Goal: Task Accomplishment & Management: Manage account settings

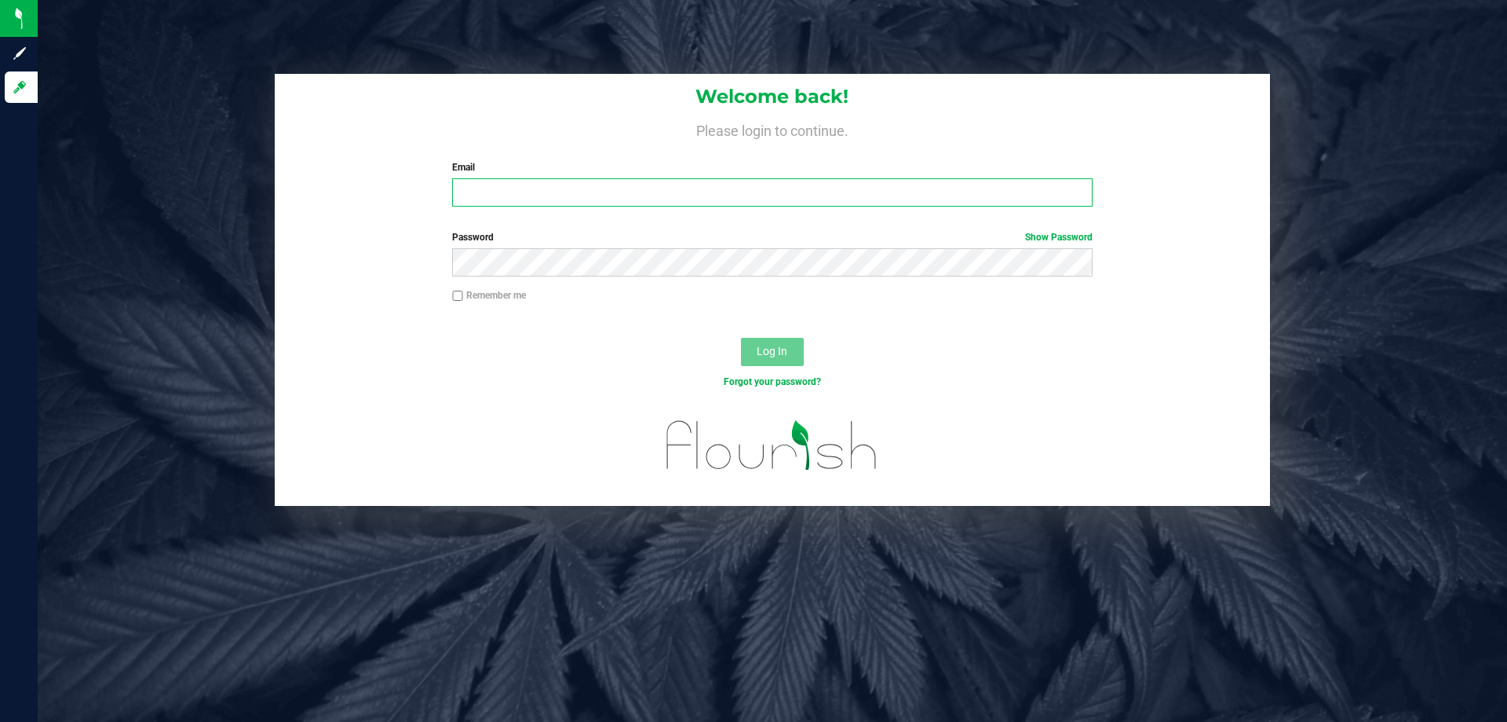
click at [499, 192] on input "Email" at bounding box center [772, 192] width 640 height 28
type input "[EMAIL_ADDRESS][DOMAIN_NAME]"
click at [741, 338] on button "Log In" at bounding box center [772, 352] width 63 height 28
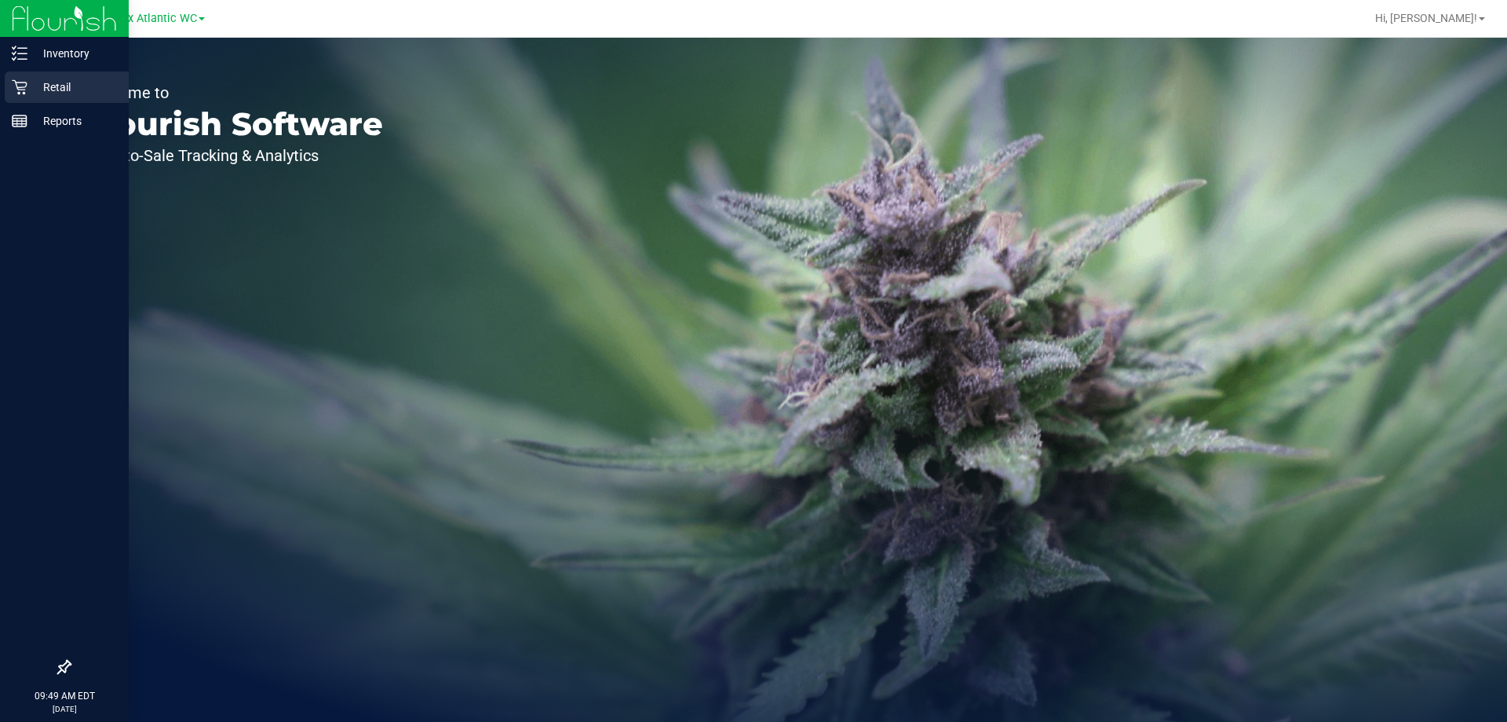
click at [18, 83] on icon at bounding box center [20, 87] width 16 height 16
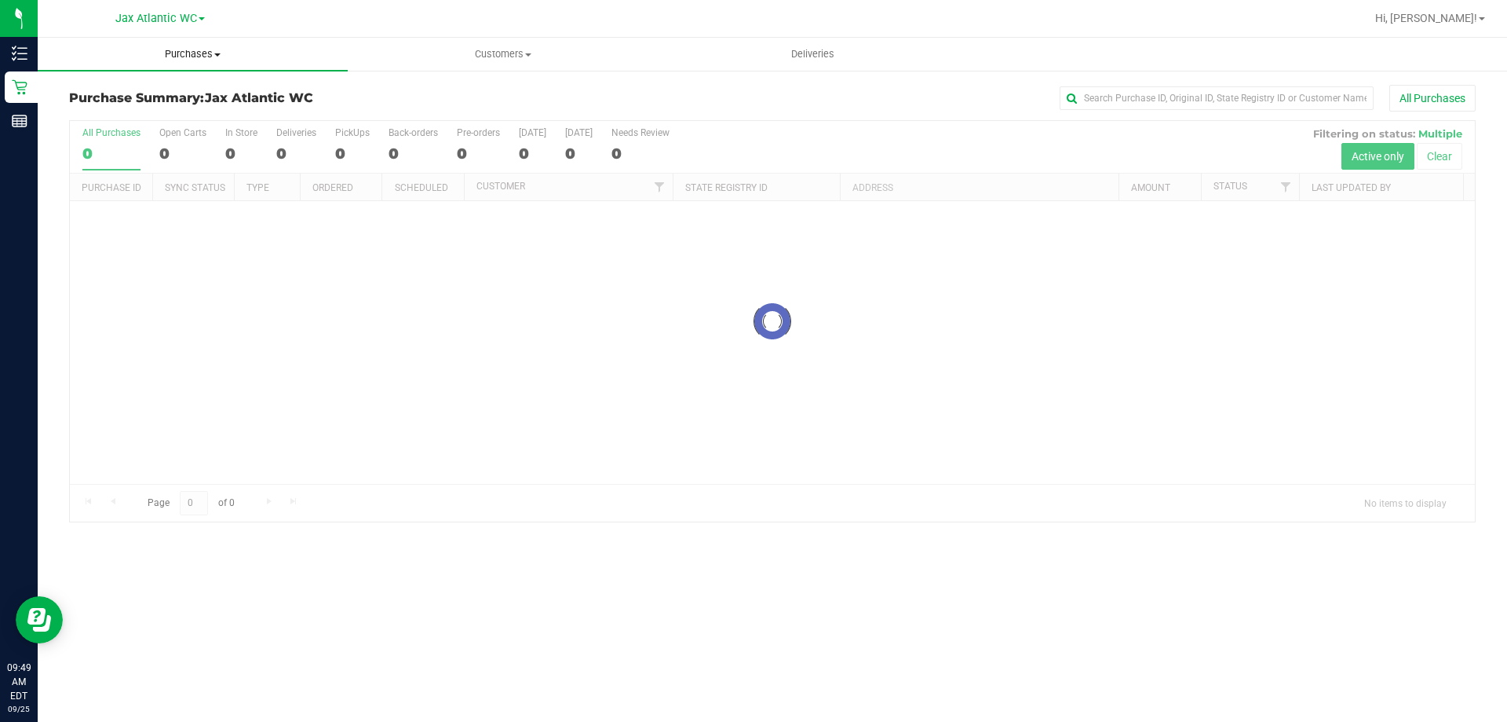
click at [189, 51] on span "Purchases" at bounding box center [193, 54] width 310 height 14
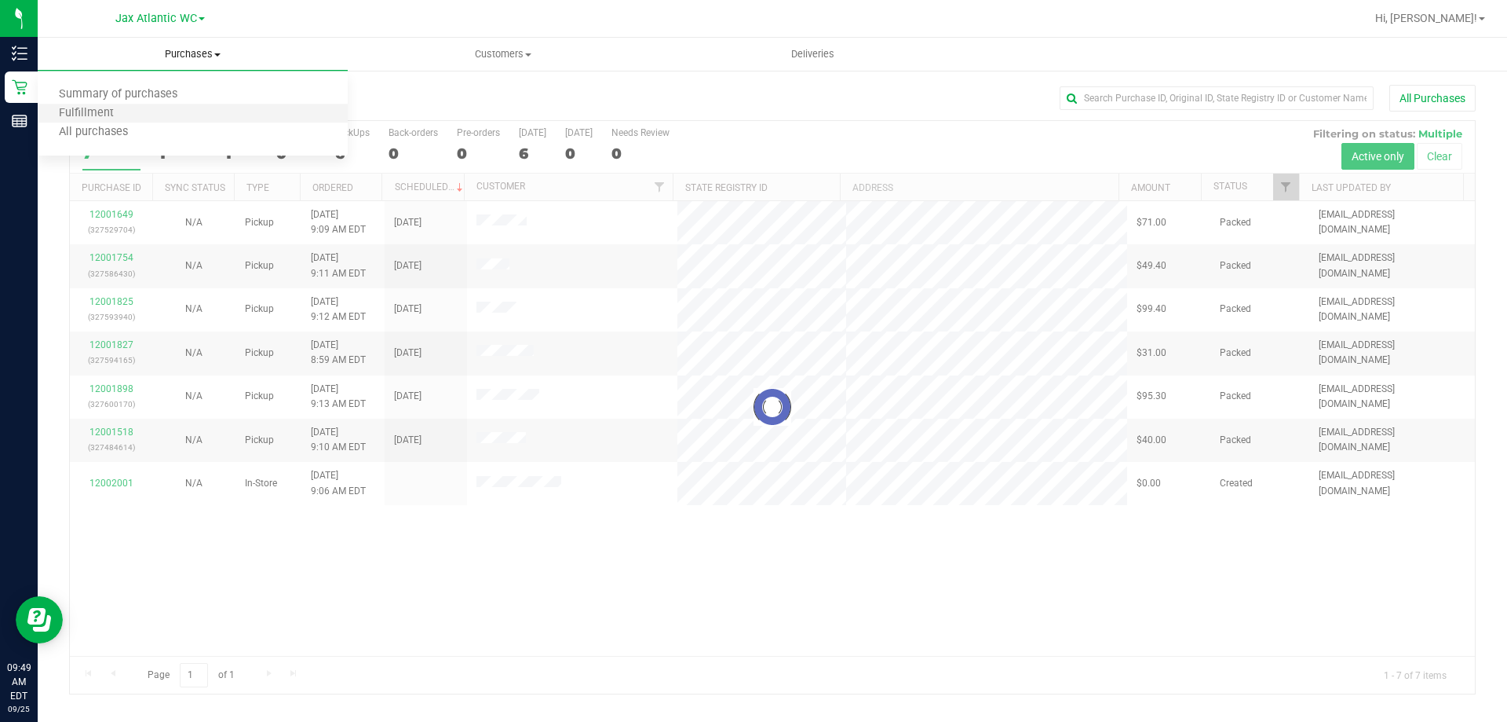
click at [151, 115] on li "Fulfillment" at bounding box center [193, 113] width 310 height 19
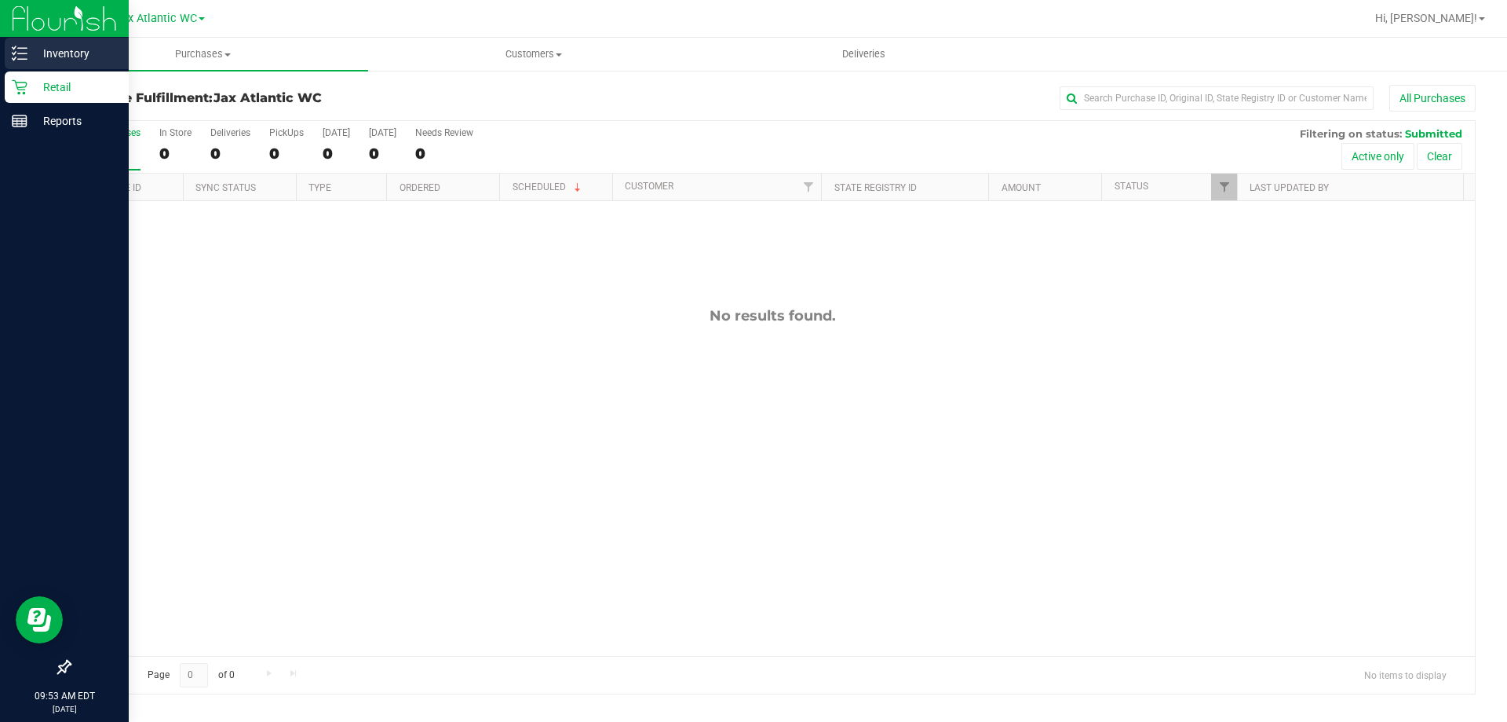
click at [24, 50] on icon at bounding box center [20, 54] width 16 height 16
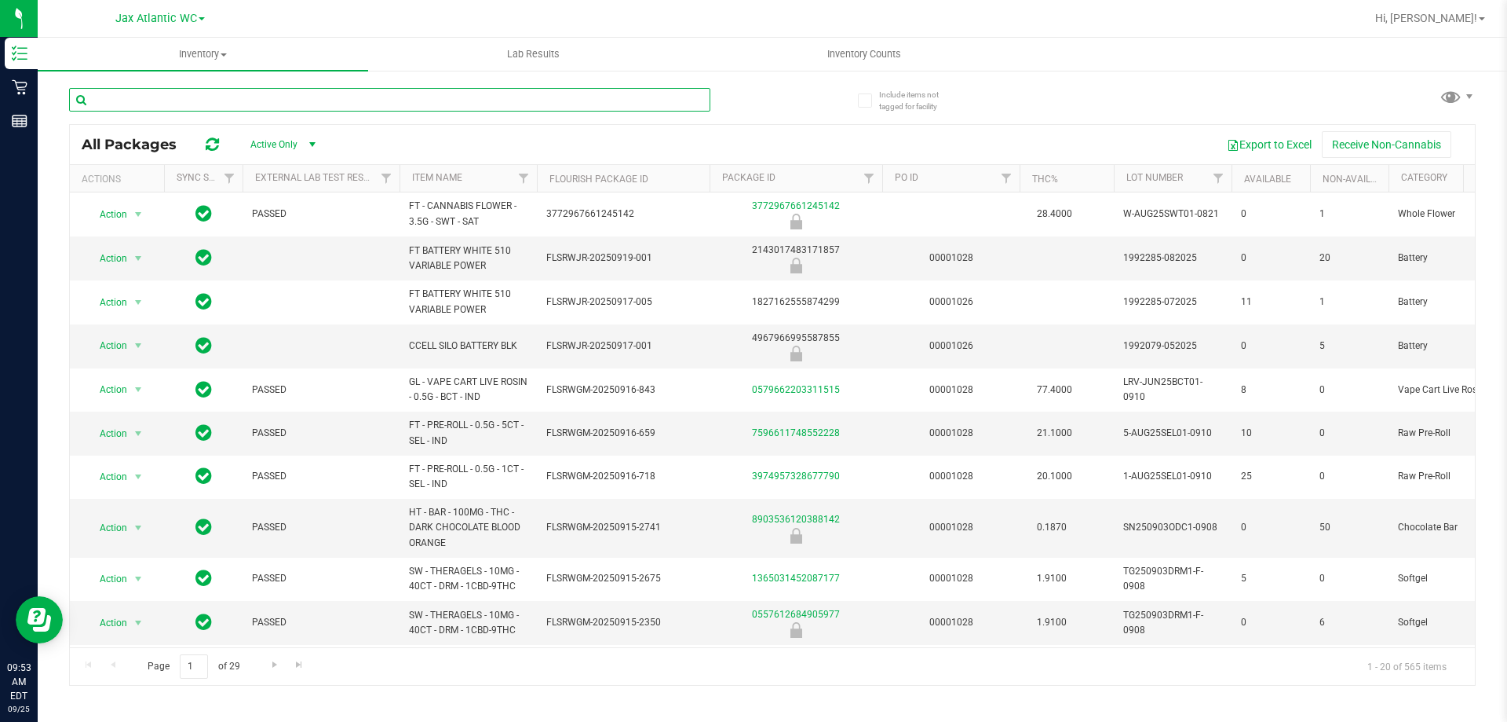
click at [215, 93] on input "text" at bounding box center [389, 100] width 641 height 24
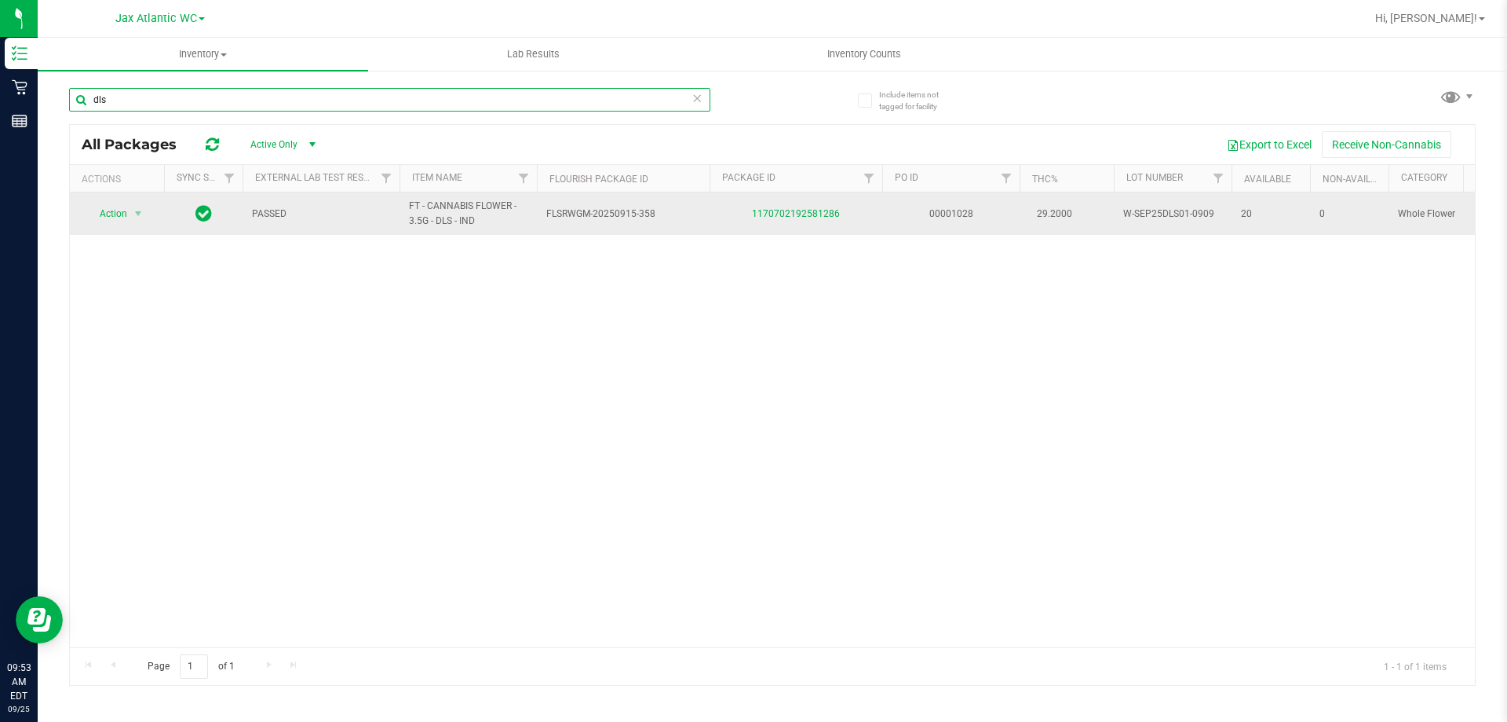
type input "dls"
click at [809, 219] on div "1170702192581286" at bounding box center [795, 213] width 177 height 15
click at [810, 213] on link "1170702192581286" at bounding box center [796, 213] width 88 height 11
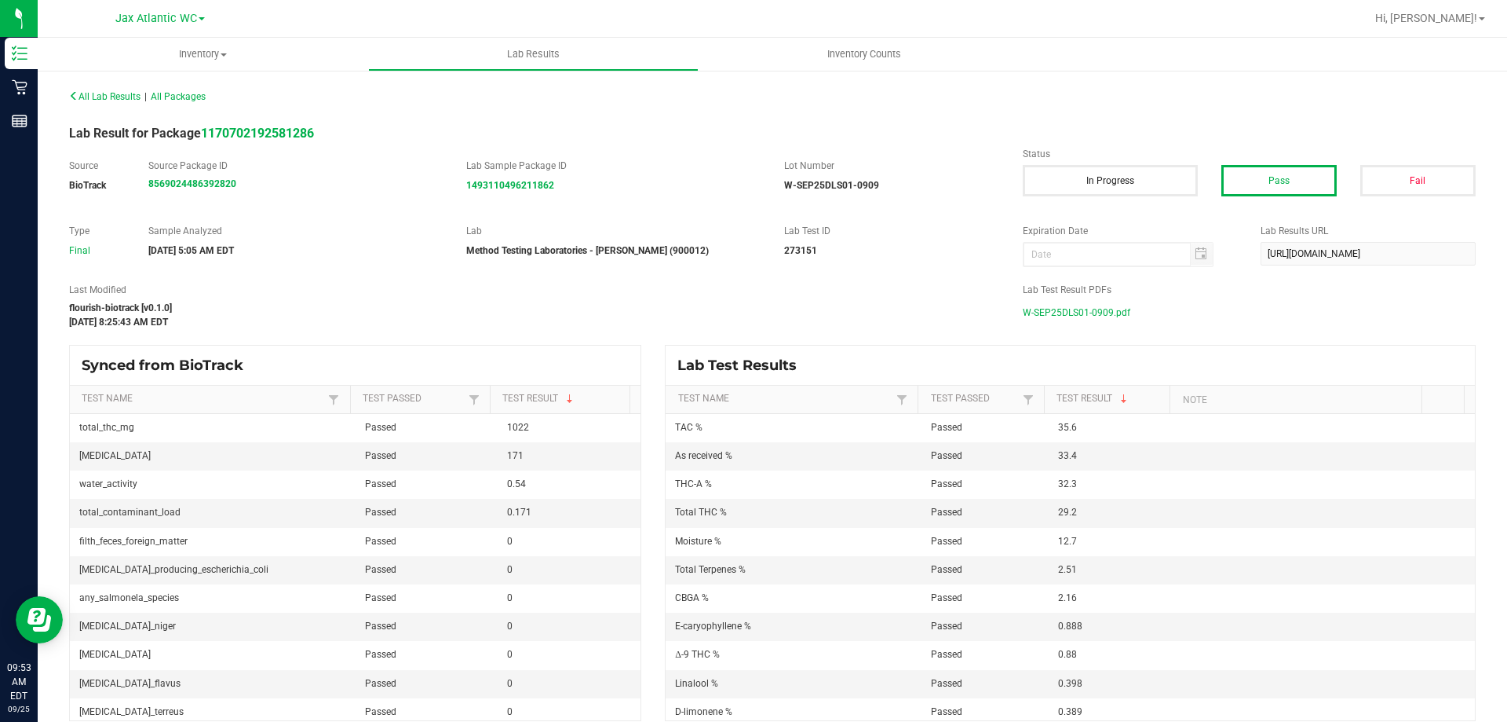
click at [1065, 322] on span "W-SEP25DLS01-0909.pdf" at bounding box center [1077, 313] width 108 height 24
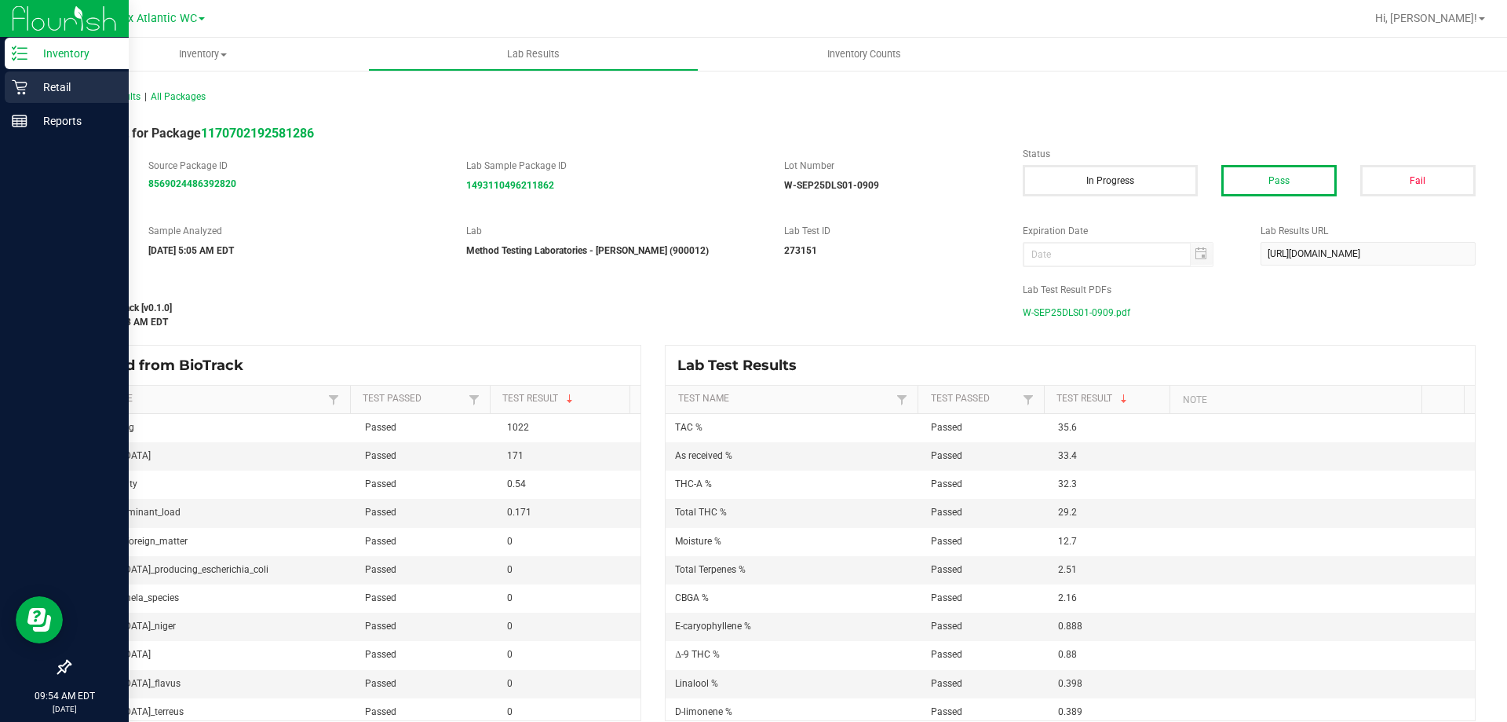
click at [20, 95] on div "Retail" at bounding box center [67, 86] width 124 height 31
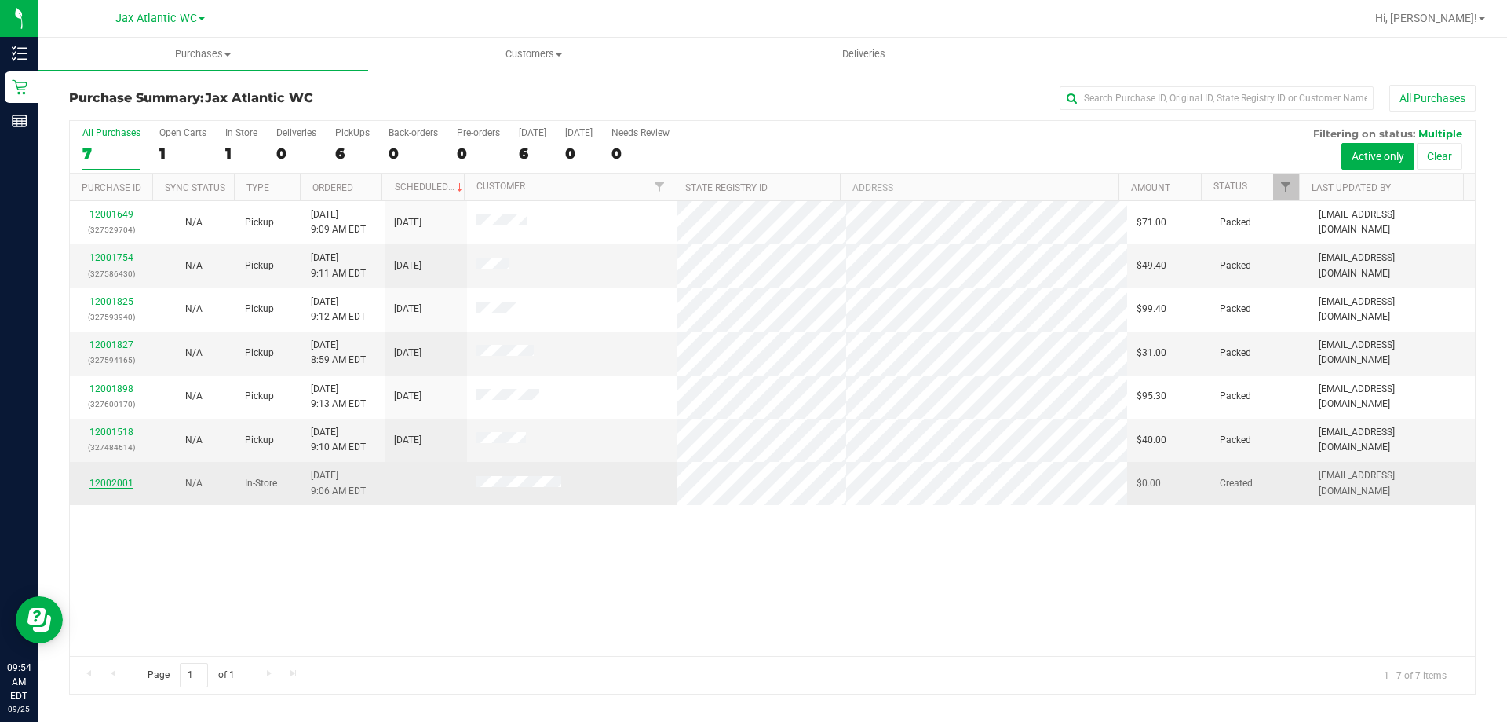
click at [100, 480] on link "12002001" at bounding box center [112, 482] width 44 height 11
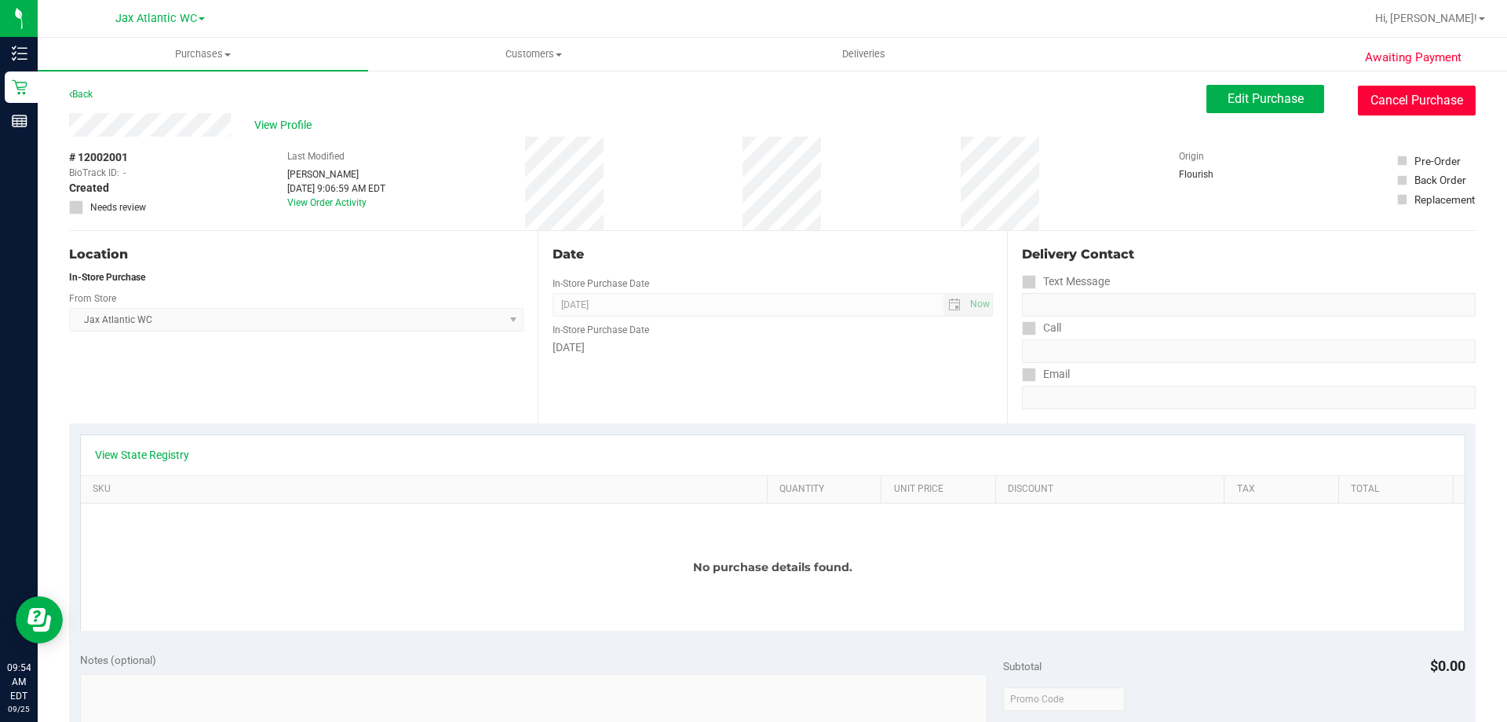
click at [1427, 102] on button "Cancel Purchase" at bounding box center [1417, 101] width 118 height 30
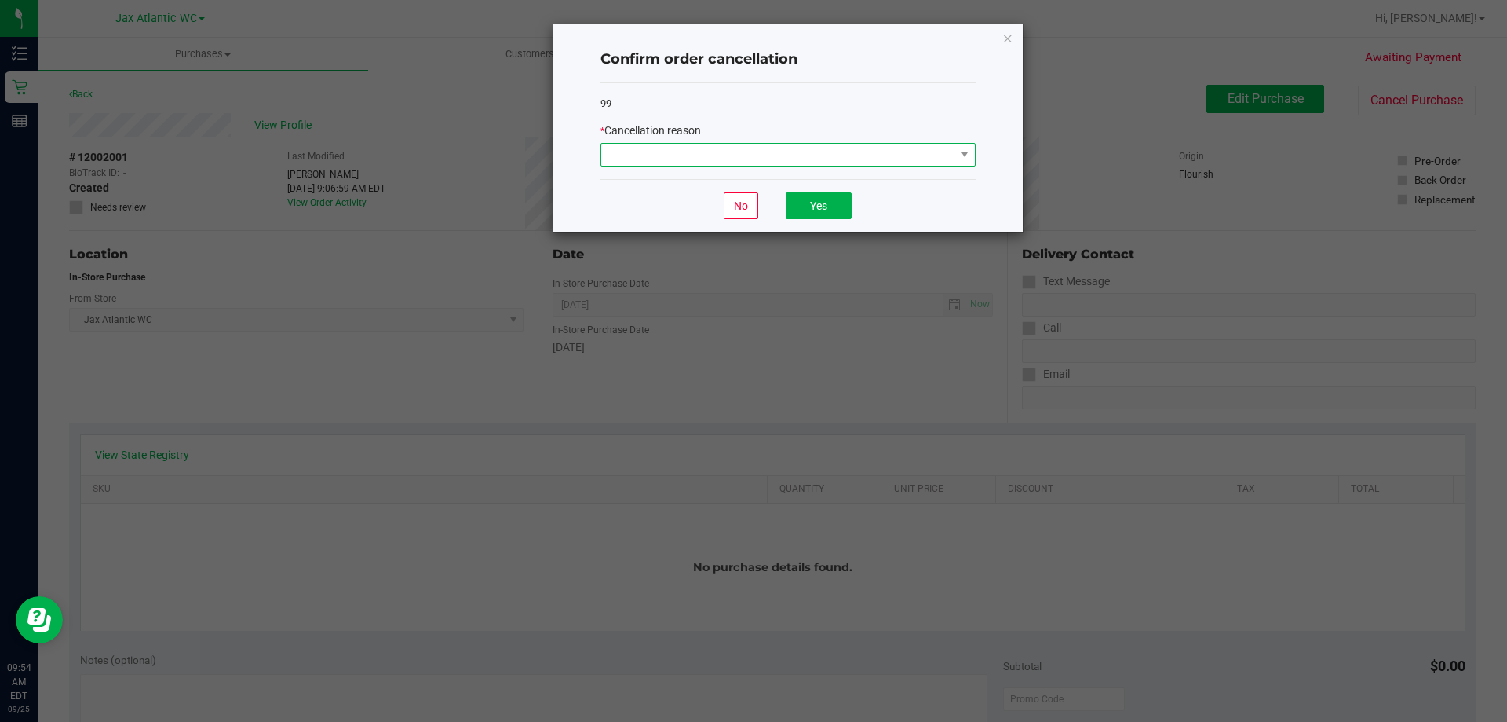
click at [673, 163] on span at bounding box center [778, 155] width 354 height 22
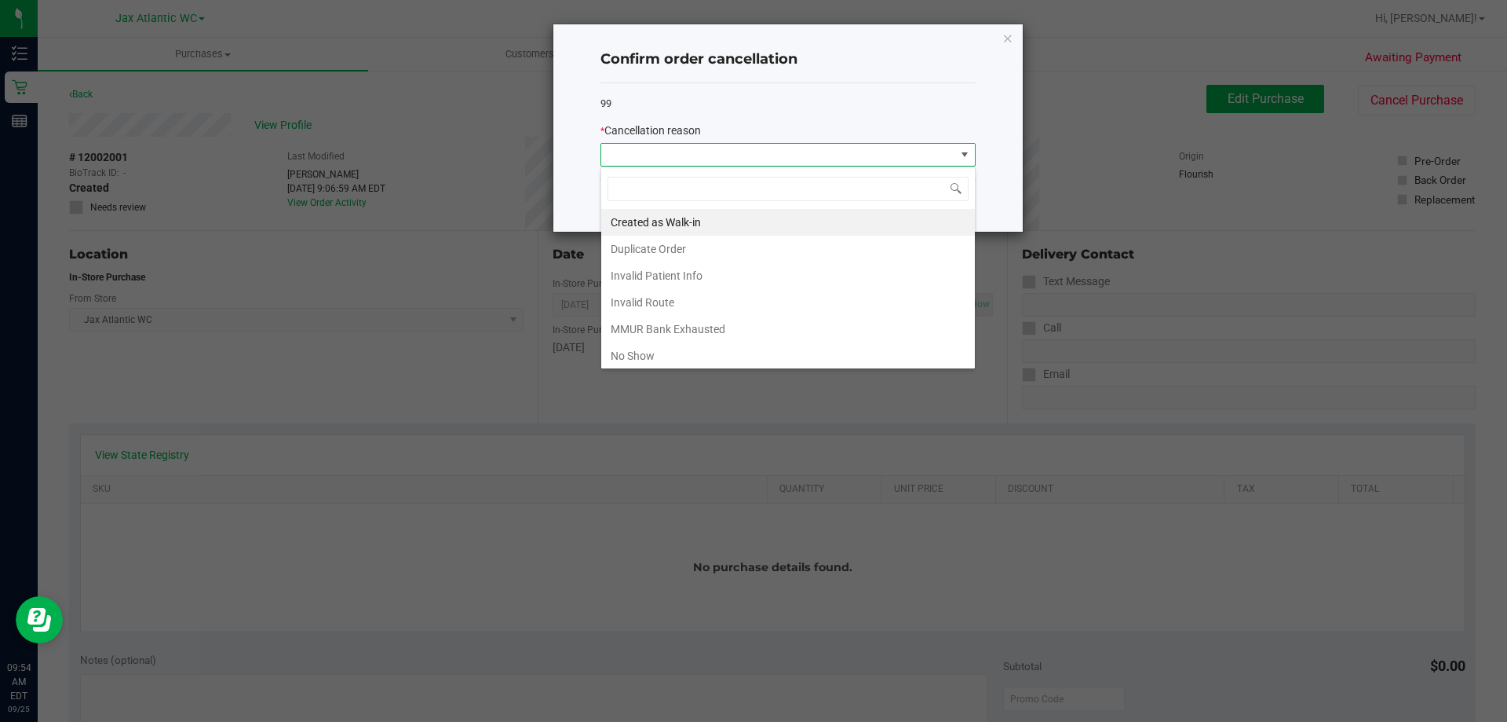
scroll to position [24, 375]
click at [657, 242] on li "Duplicate Order" at bounding box center [788, 249] width 374 height 27
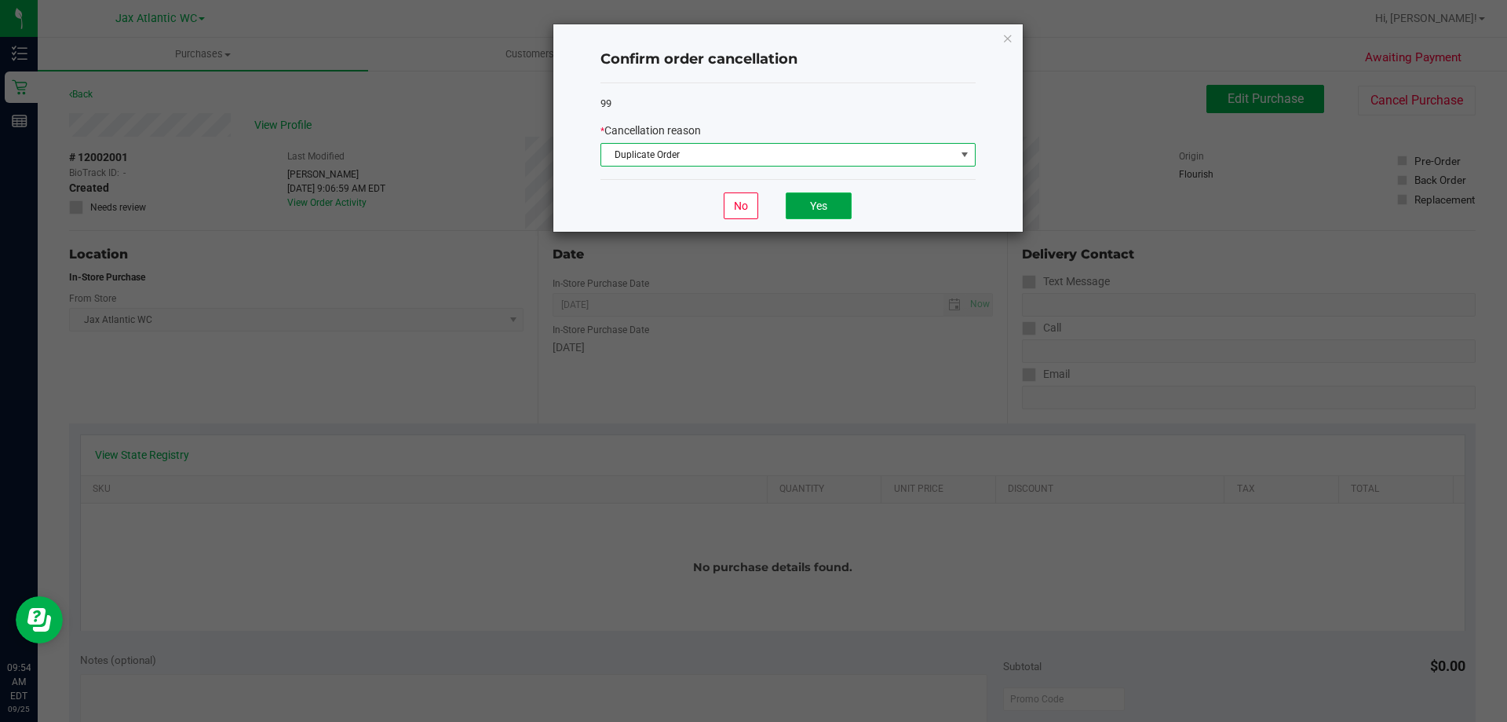
click at [799, 206] on button "Yes" at bounding box center [819, 205] width 66 height 27
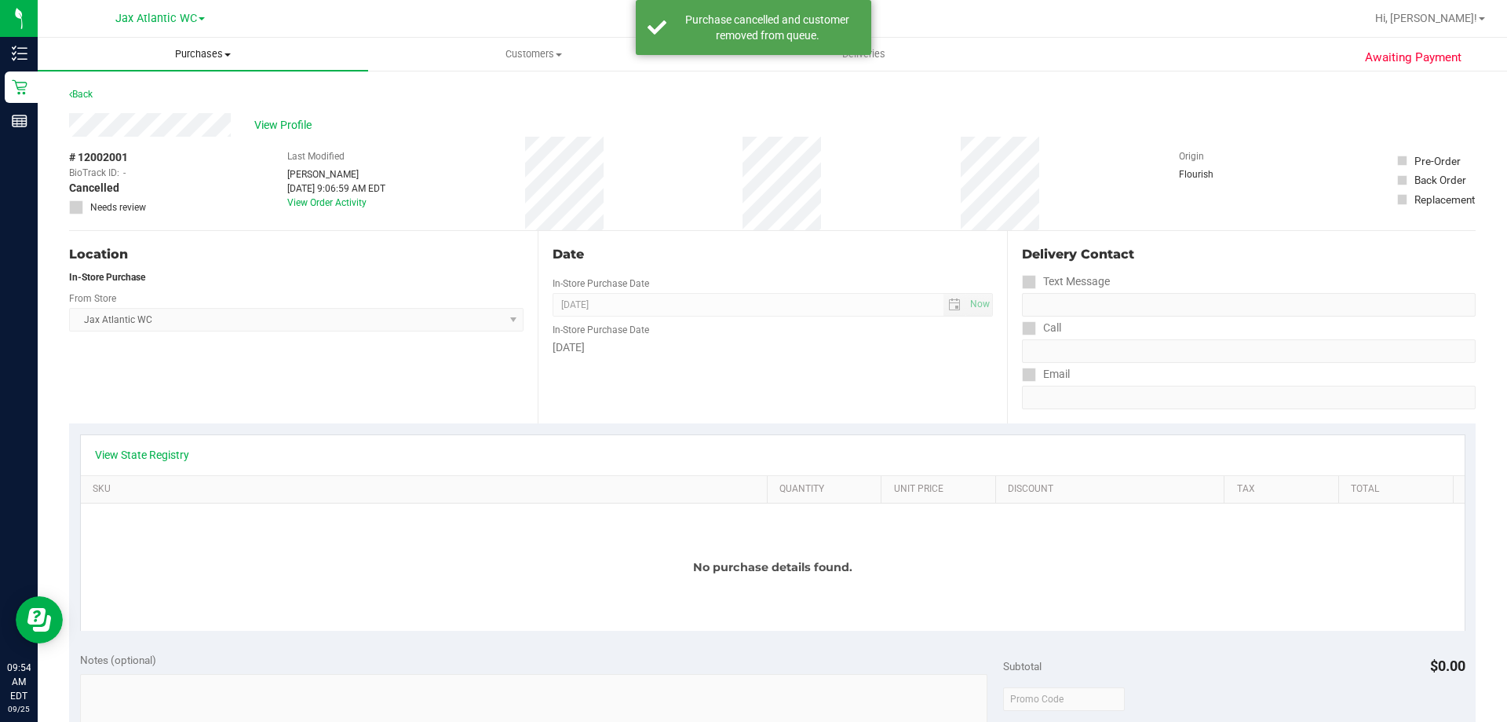
click at [232, 65] on uib-tab-heading "Purchases Summary of purchases Fulfillment All purchases" at bounding box center [203, 54] width 331 height 33
click at [83, 104] on li "Fulfillment" at bounding box center [203, 113] width 331 height 19
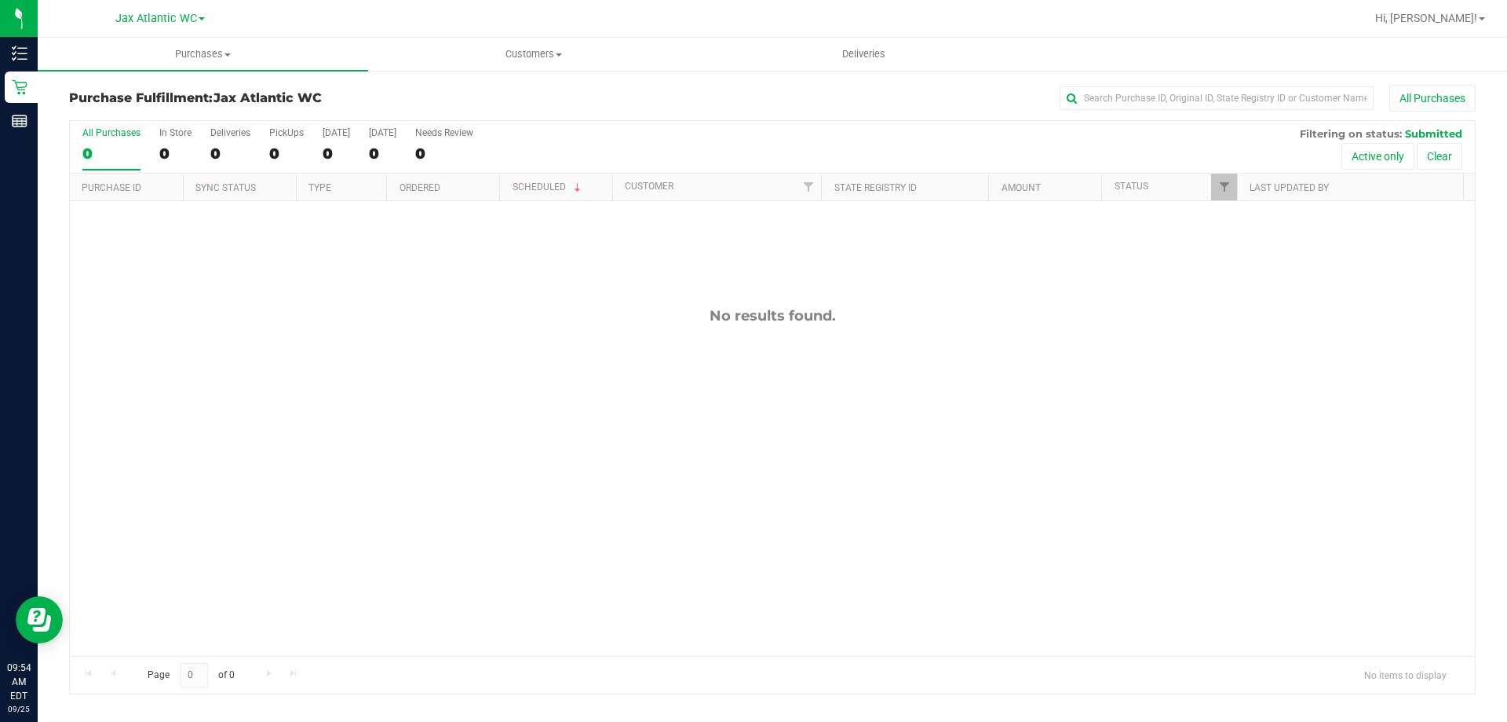
click at [562, 263] on div "No results found." at bounding box center [772, 481] width 1405 height 561
